Goal: Transaction & Acquisition: Purchase product/service

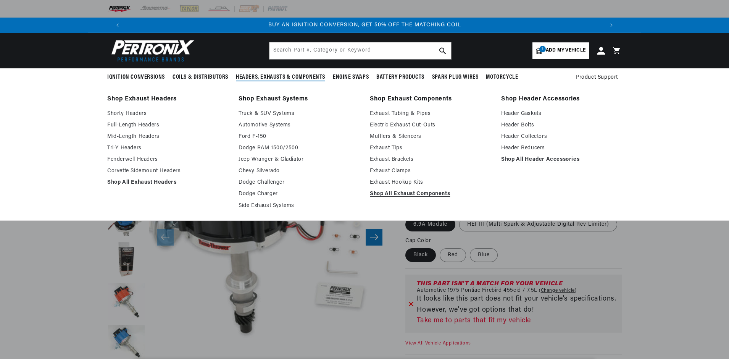
click at [254, 77] on span "Headers, Exhausts & Components" at bounding box center [280, 77] width 89 height 8
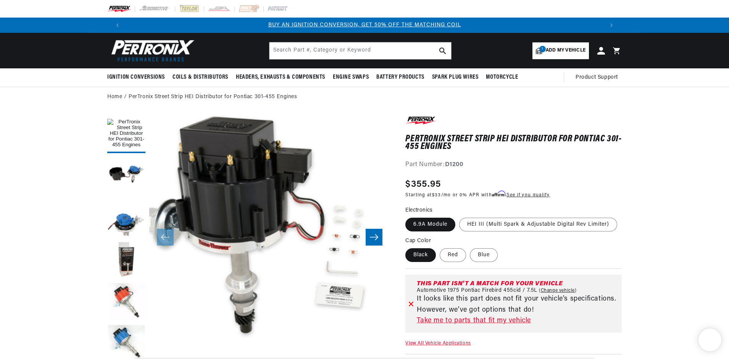
click at [556, 51] on span "Add my vehicle" at bounding box center [566, 50] width 40 height 7
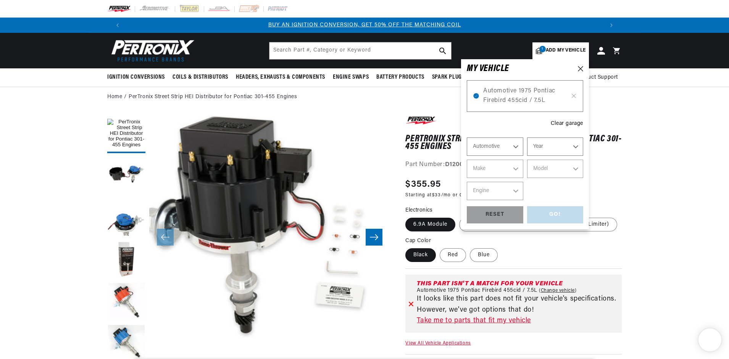
scroll to position [0, 477]
click at [518, 95] on span "Automotive 1975 Pontiac Firebird 455cid / 7.5L" at bounding box center [525, 95] width 84 height 19
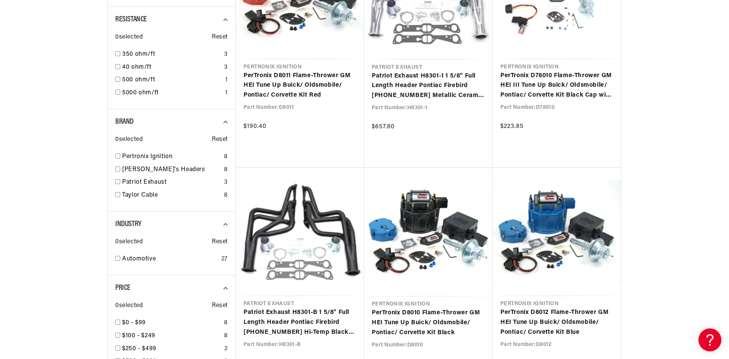
scroll to position [0, 477]
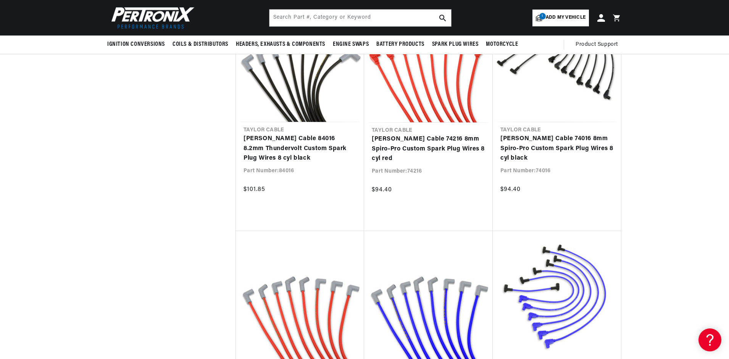
scroll to position [1145, 0]
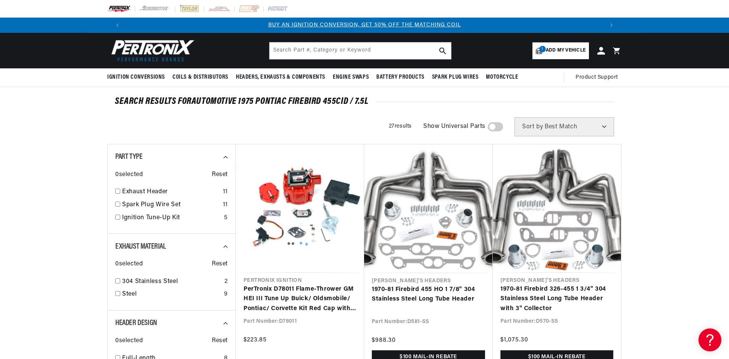
scroll to position [1749, 0]
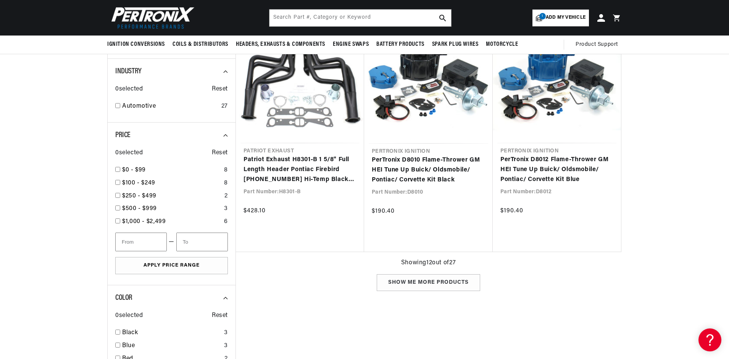
scroll to position [850, 0]
